Goal: Information Seeking & Learning: Learn about a topic

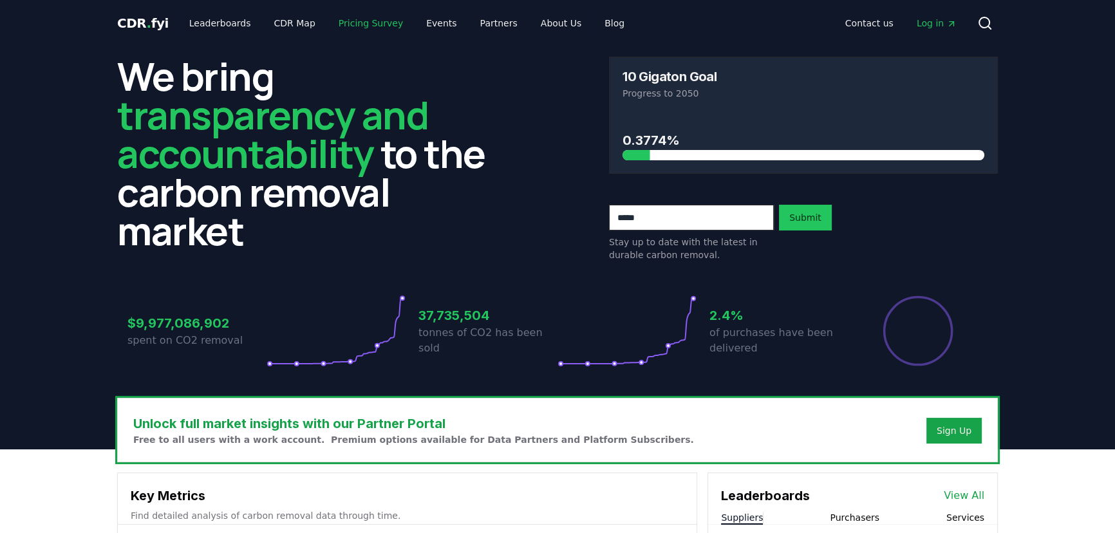
click at [353, 19] on link "Pricing Survey" at bounding box center [370, 23] width 85 height 23
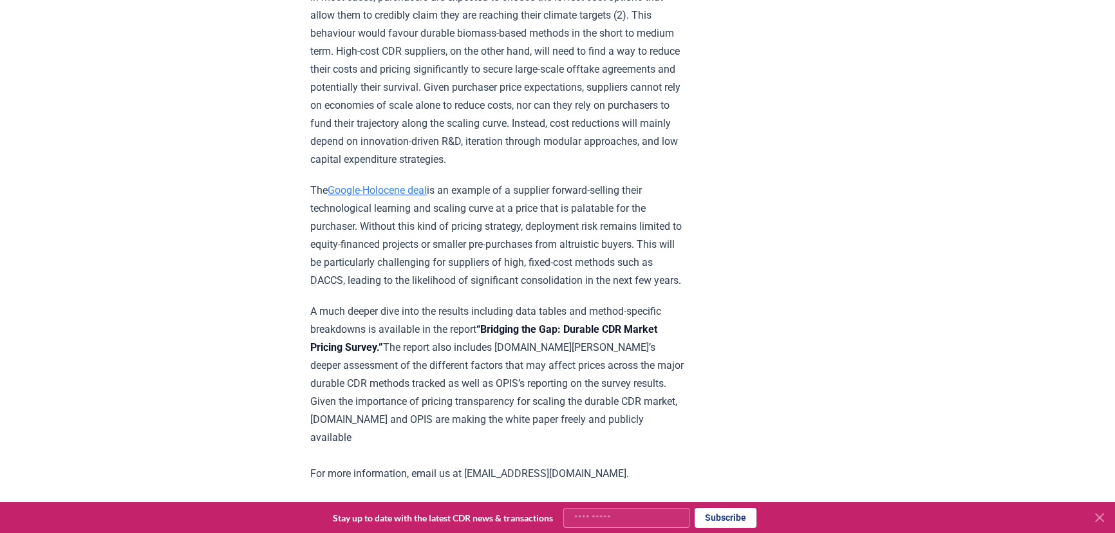
scroll to position [2751, 0]
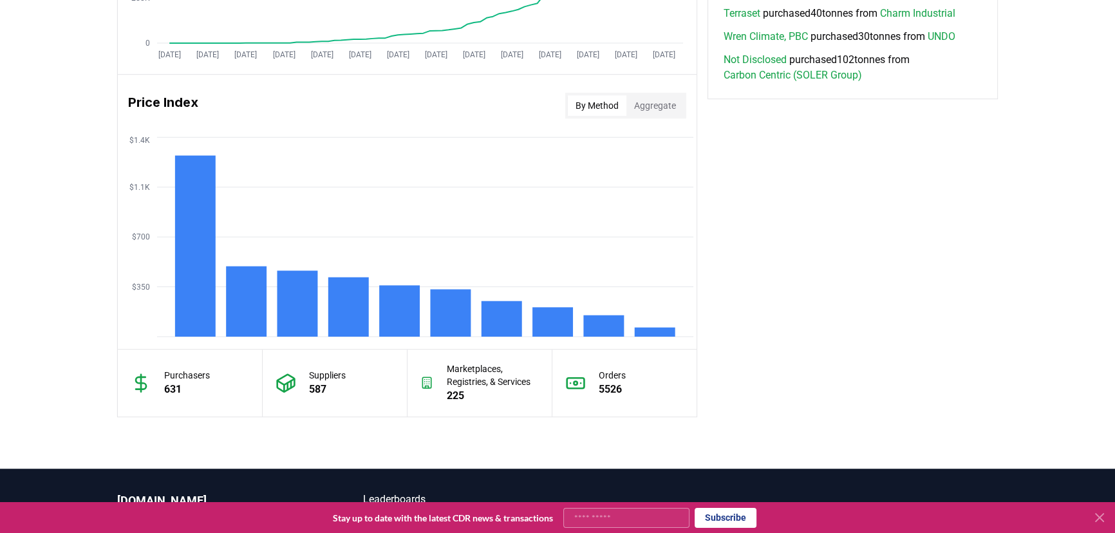
scroll to position [829, 0]
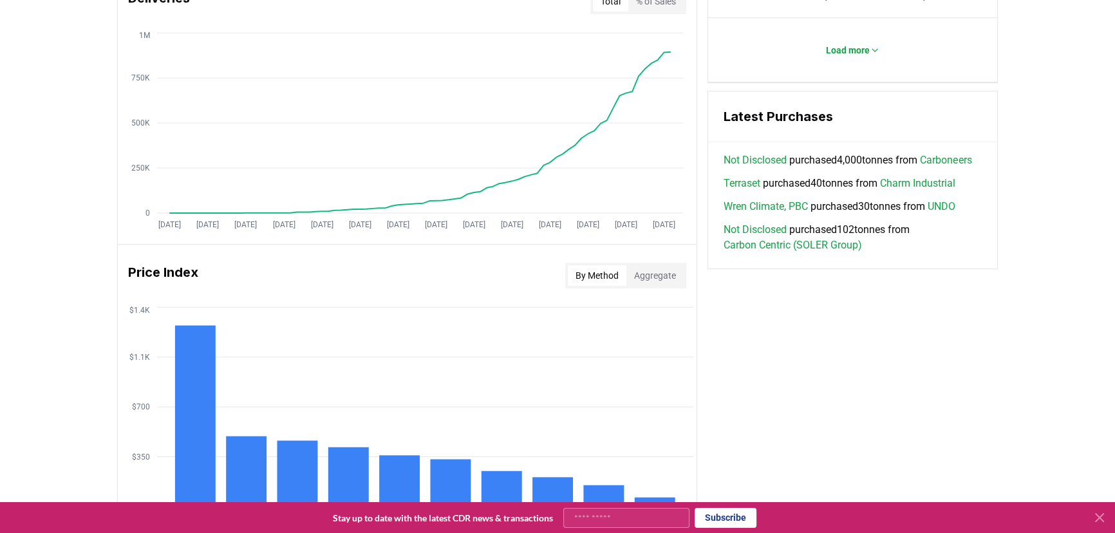
click at [676, 268] on button "Aggregate" at bounding box center [654, 275] width 57 height 21
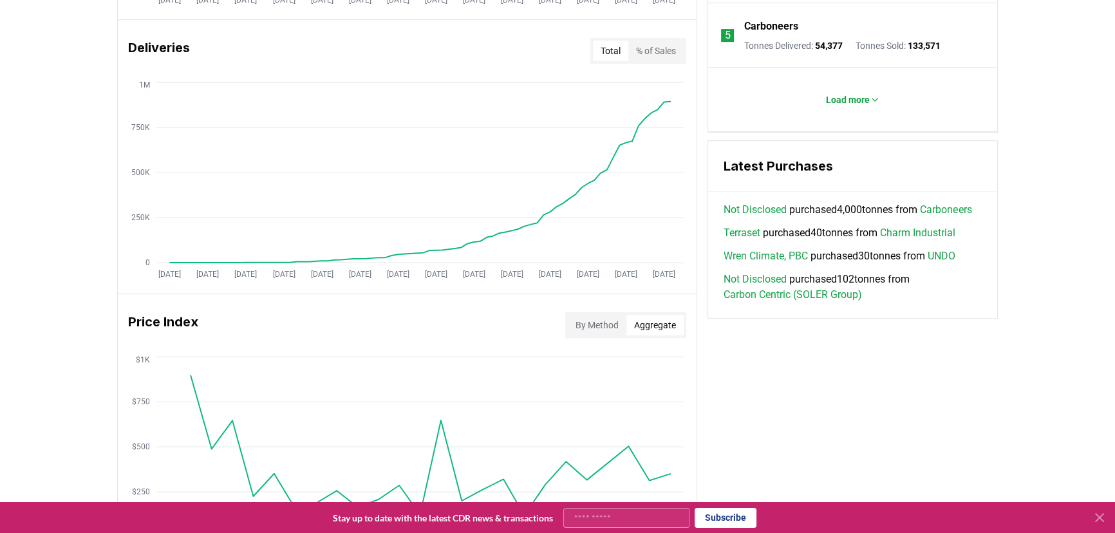
scroll to position [770, 0]
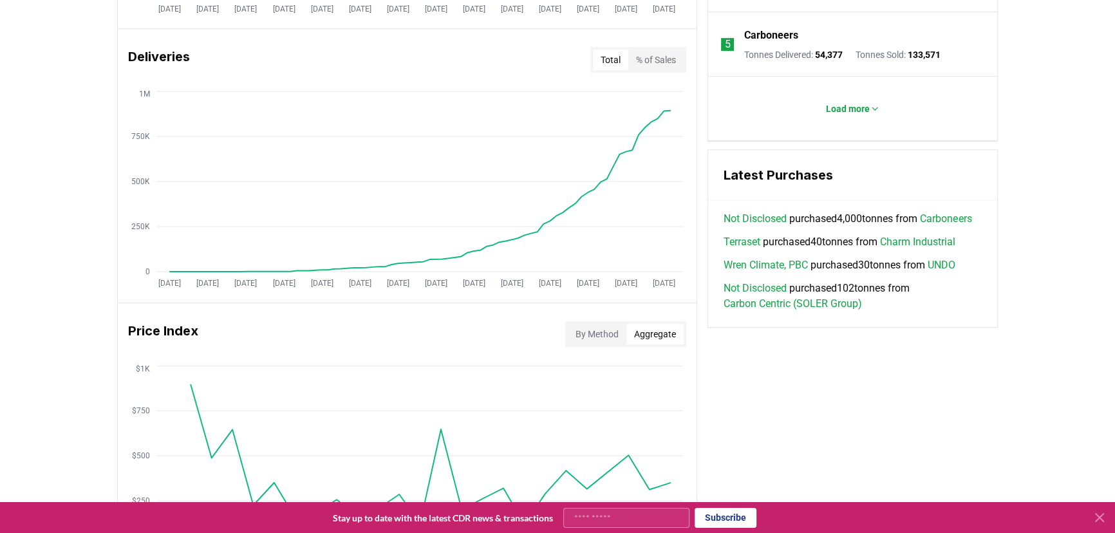
click at [604, 321] on div "By Method Aggregate" at bounding box center [625, 334] width 121 height 26
click at [603, 328] on button "By Method" at bounding box center [597, 334] width 59 height 21
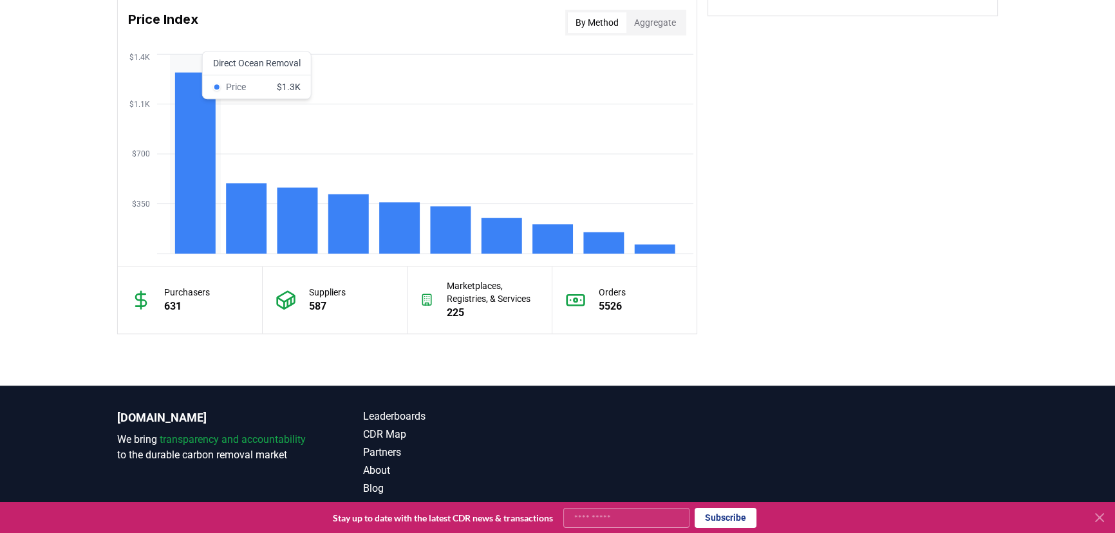
scroll to position [1062, 0]
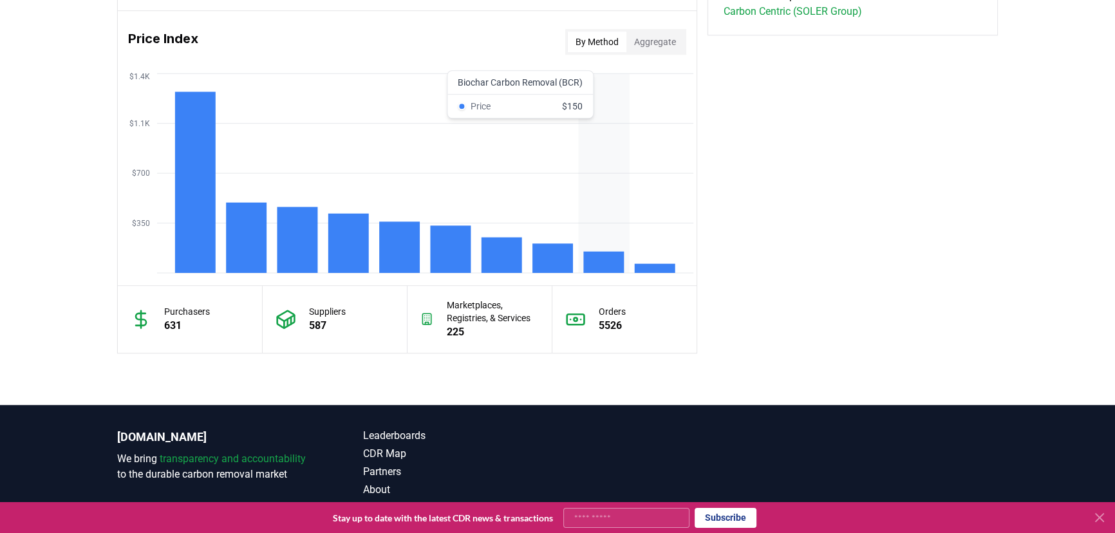
click at [611, 245] on icon "$350 $700 $1.1K $1.4K" at bounding box center [407, 173] width 579 height 206
click at [598, 272] on icon "$350 $700 $1.1K $1.4K" at bounding box center [407, 173] width 579 height 206
click at [599, 261] on rect at bounding box center [604, 262] width 41 height 21
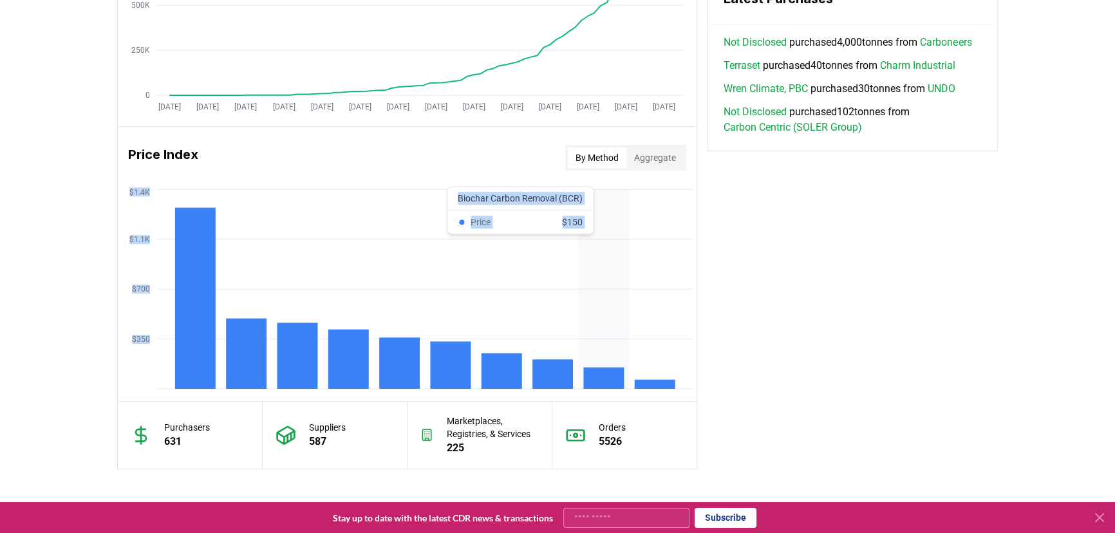
scroll to position [946, 0]
click at [599, 247] on icon "$350 $700 $1.1K $1.4K" at bounding box center [407, 290] width 579 height 206
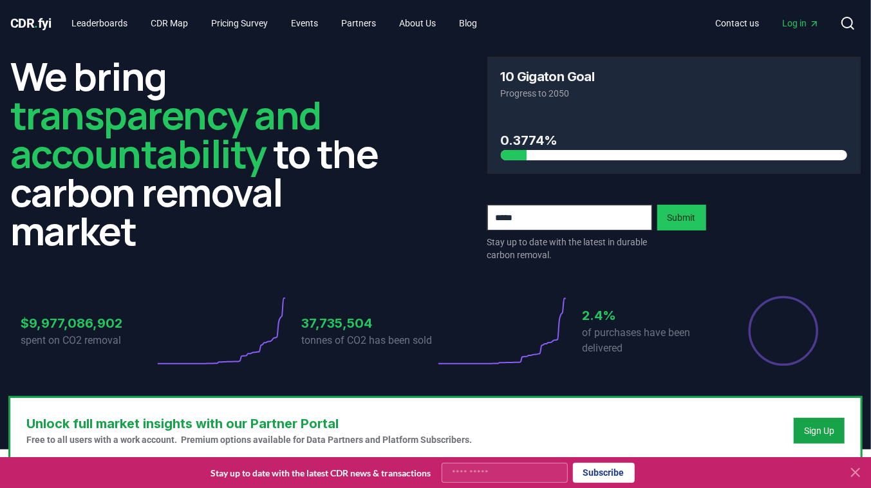
click at [790, 21] on span "Log in" at bounding box center [800, 23] width 37 height 13
